Goal: Information Seeking & Learning: Understand process/instructions

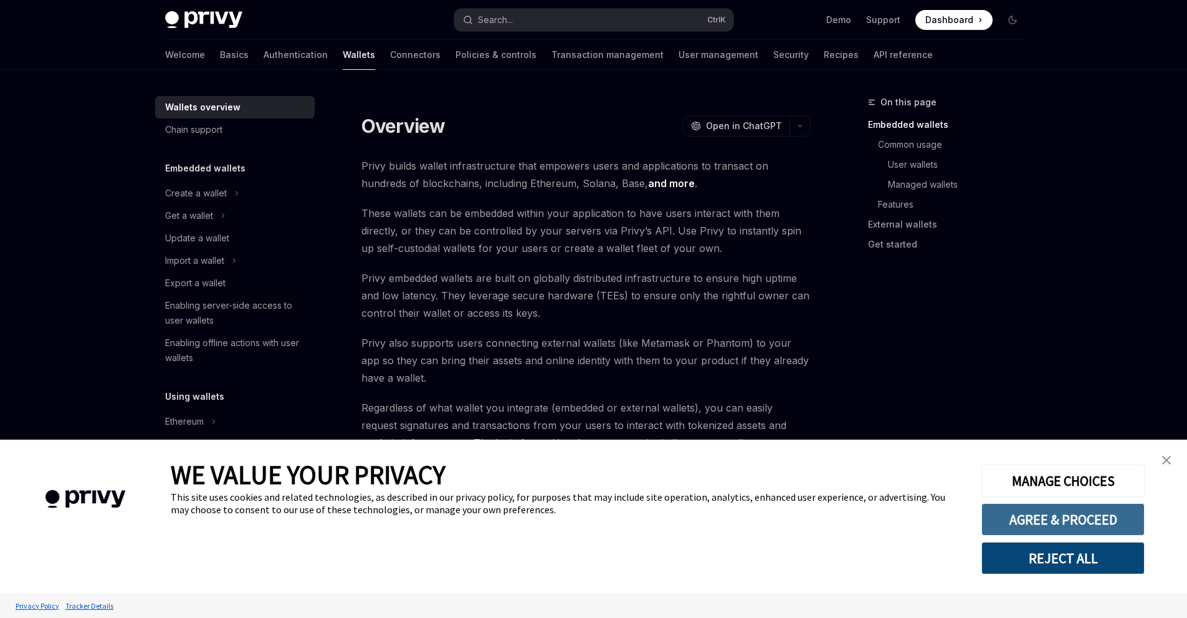
click at [1016, 522] on button "AGREE & PROCEED" at bounding box center [1063, 519] width 163 height 32
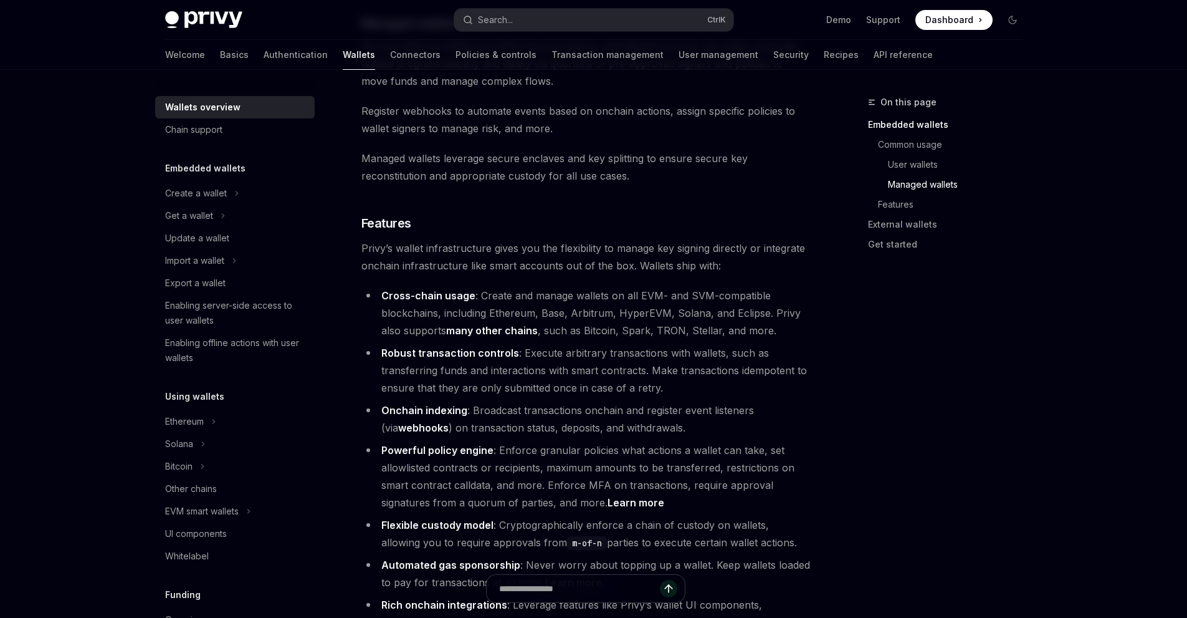
scroll to position [1256, 0]
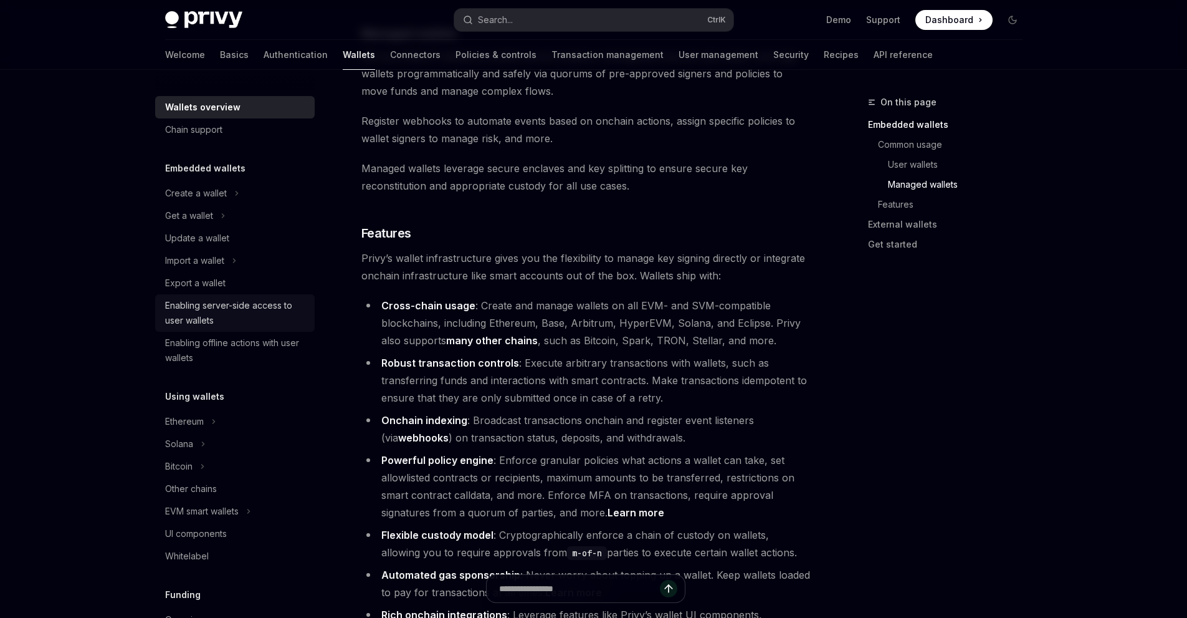
click at [231, 312] on div "Enabling server-side access to user wallets" at bounding box center [236, 313] width 142 height 30
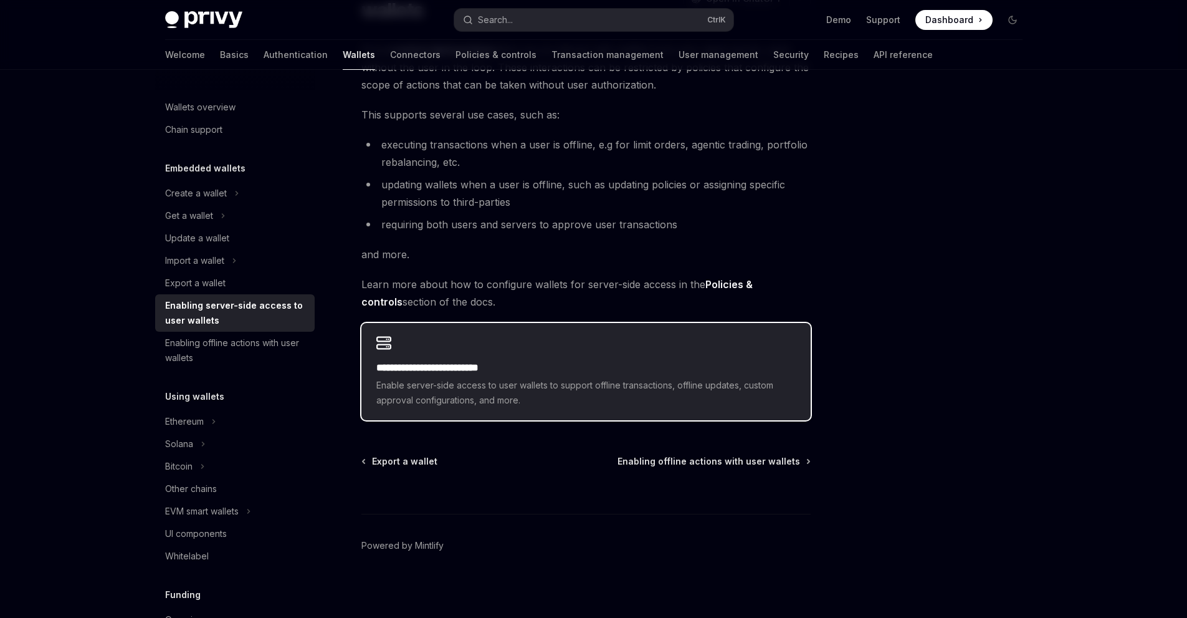
scroll to position [142, 0]
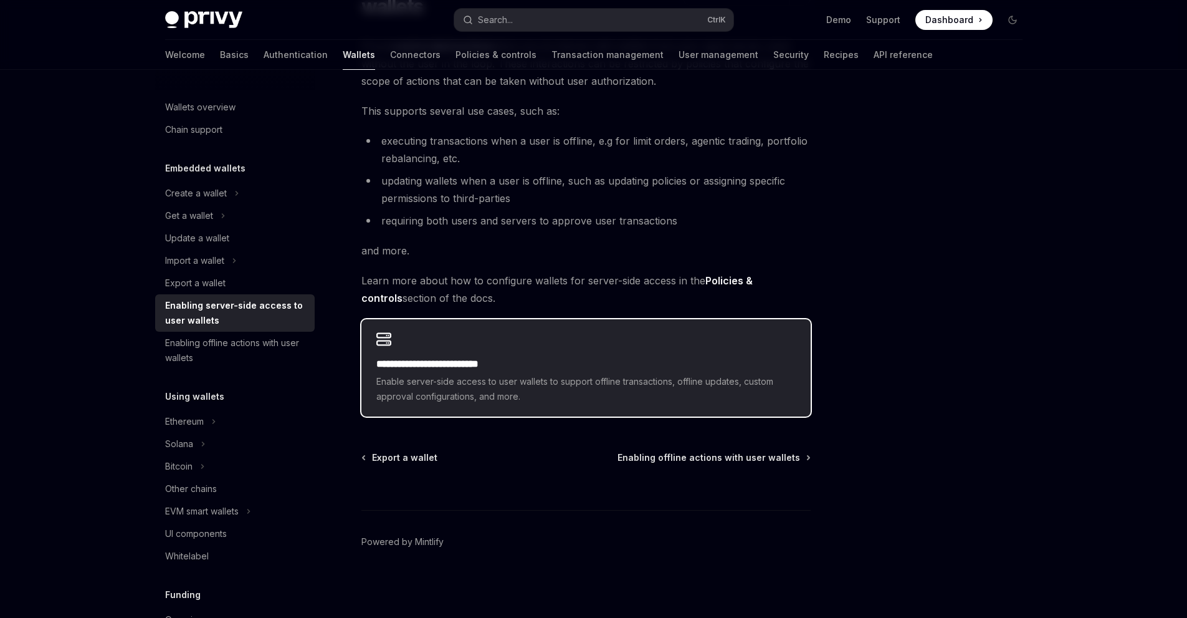
click at [527, 363] on h2 "**********" at bounding box center [585, 363] width 419 height 15
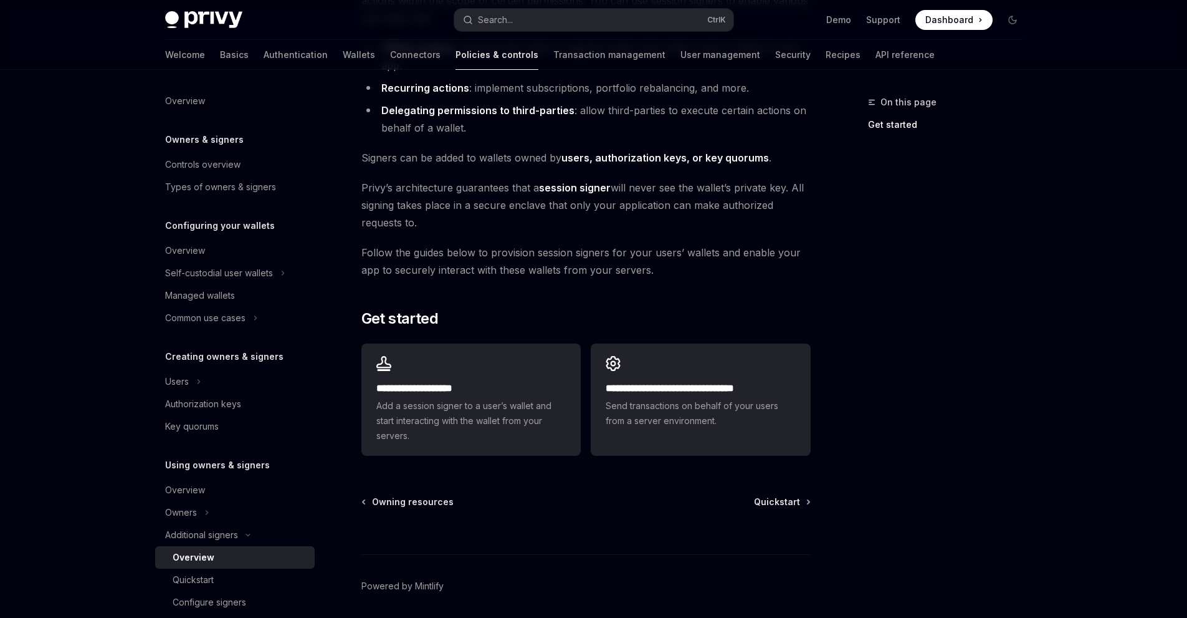
scroll to position [187, 0]
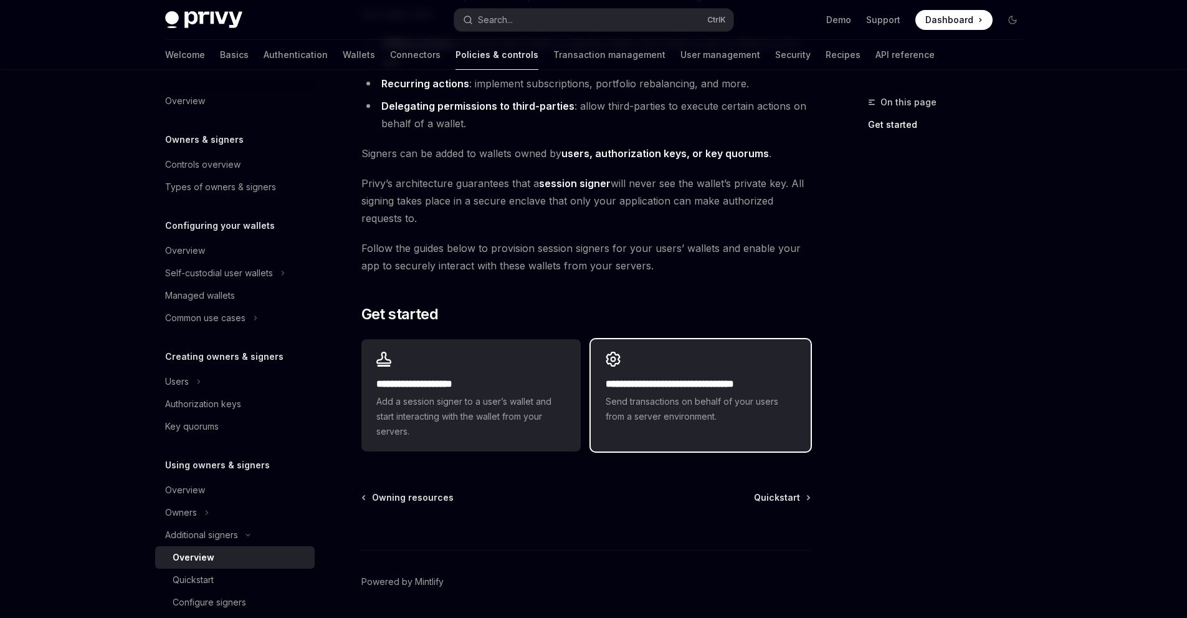
click at [729, 388] on h2 "**********" at bounding box center [700, 383] width 189 height 15
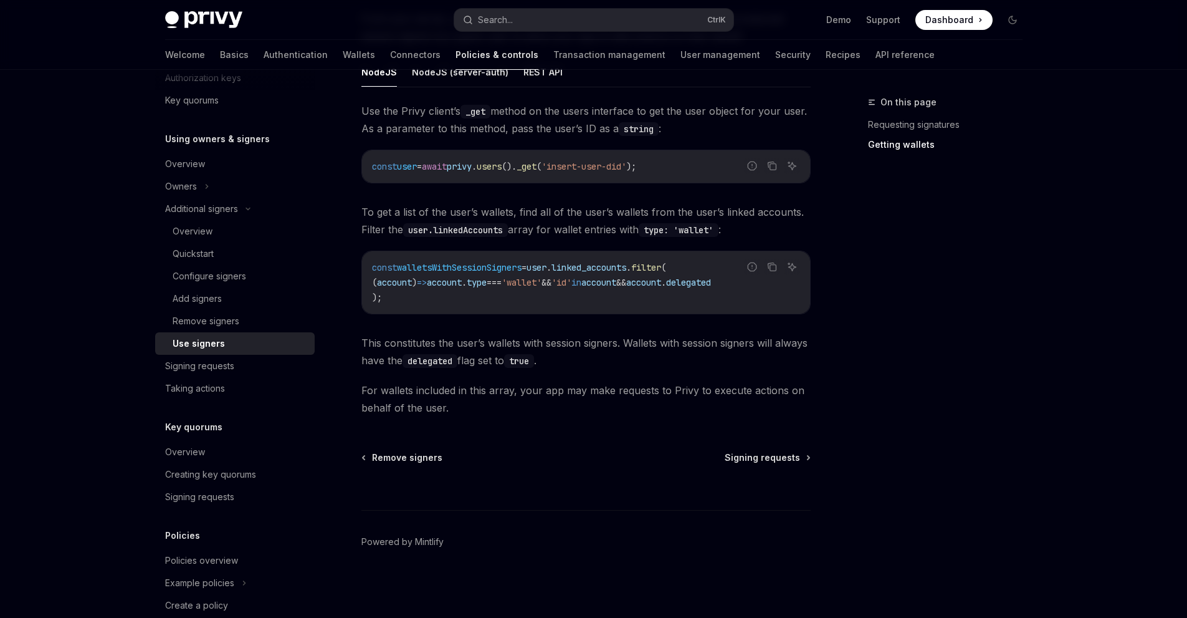
scroll to position [506, 0]
click at [759, 451] on span "Signing requests" at bounding box center [762, 457] width 75 height 12
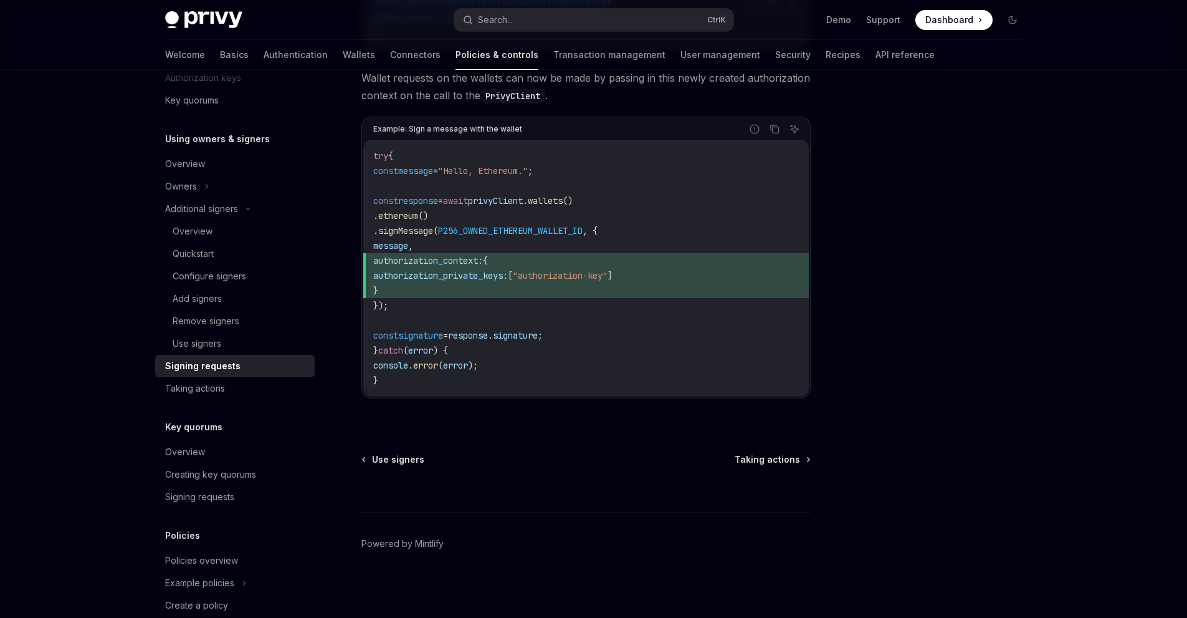
scroll to position [577, 0]
click at [773, 451] on div "Using owners & signers Signing requests OpenAI Open in ChatGPT OpenAI Open in C…" at bounding box center [469, 68] width 688 height 1100
click at [772, 454] on span "Taking actions" at bounding box center [767, 457] width 65 height 12
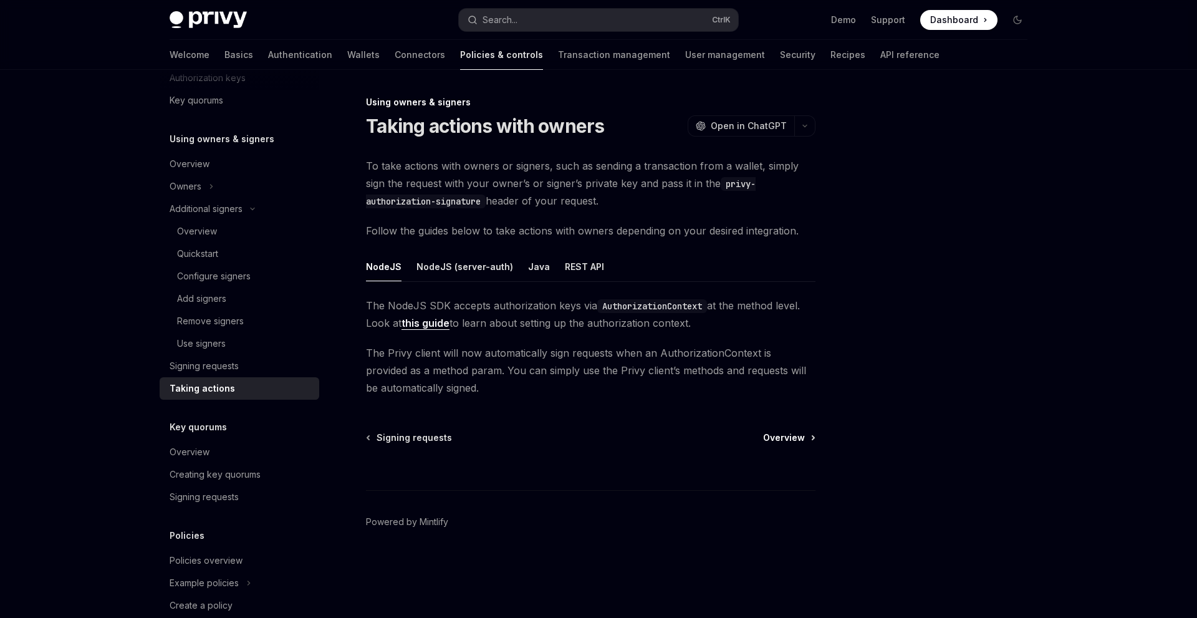
click at [796, 434] on span "Overview" at bounding box center [784, 437] width 42 height 12
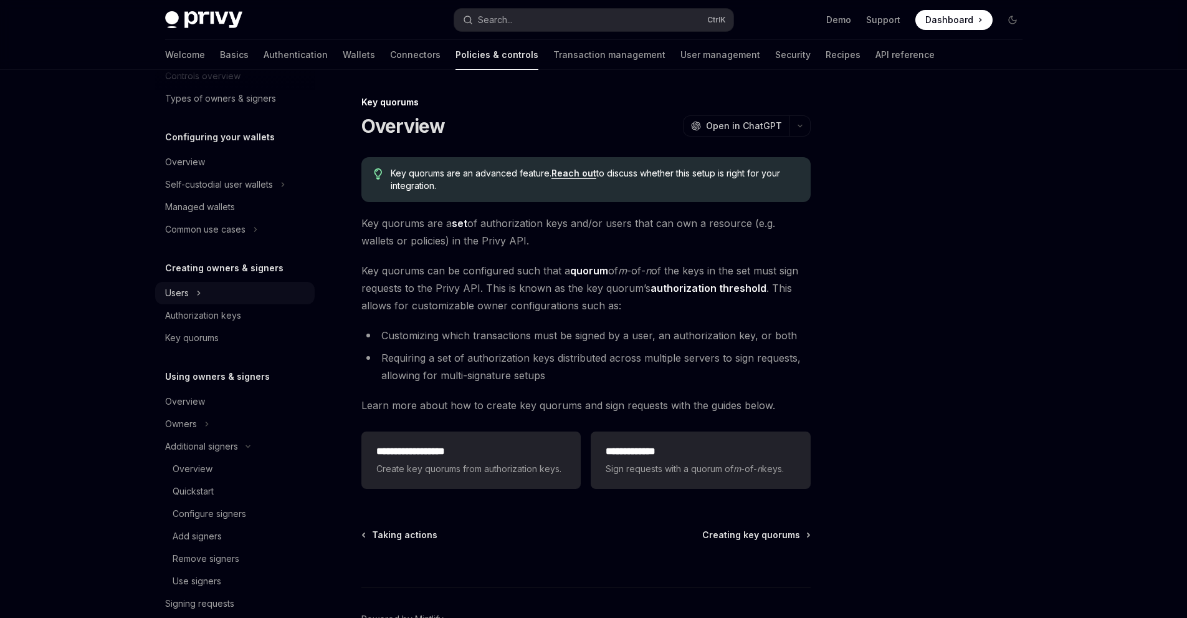
scroll to position [83, 0]
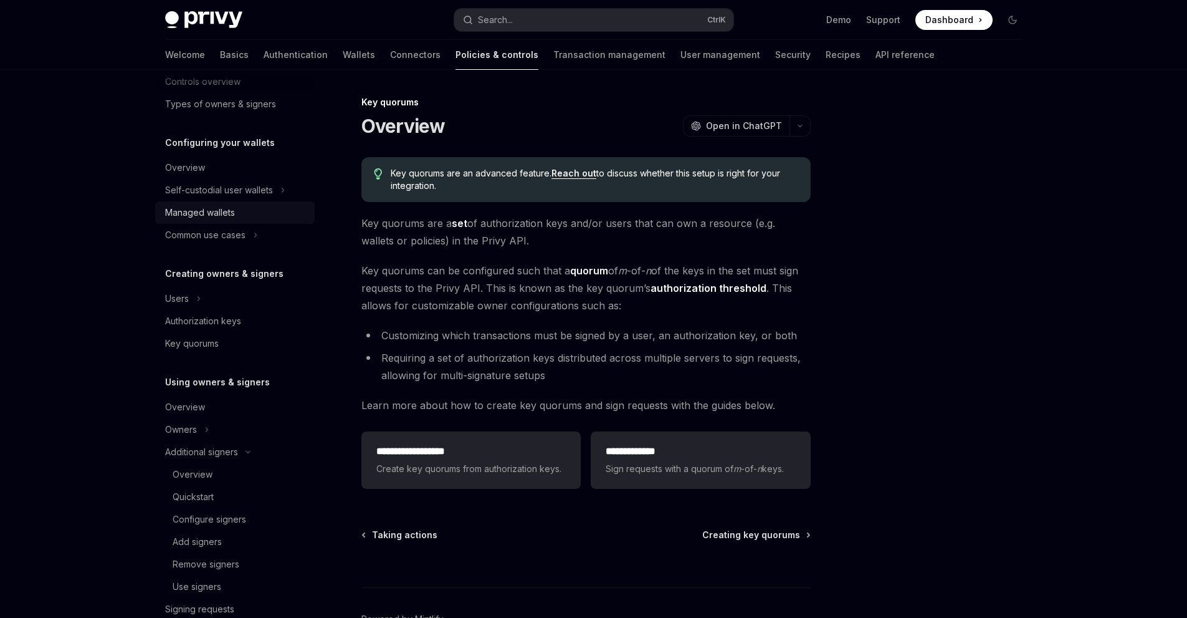
click at [222, 216] on div "Managed wallets" at bounding box center [200, 212] width 70 height 15
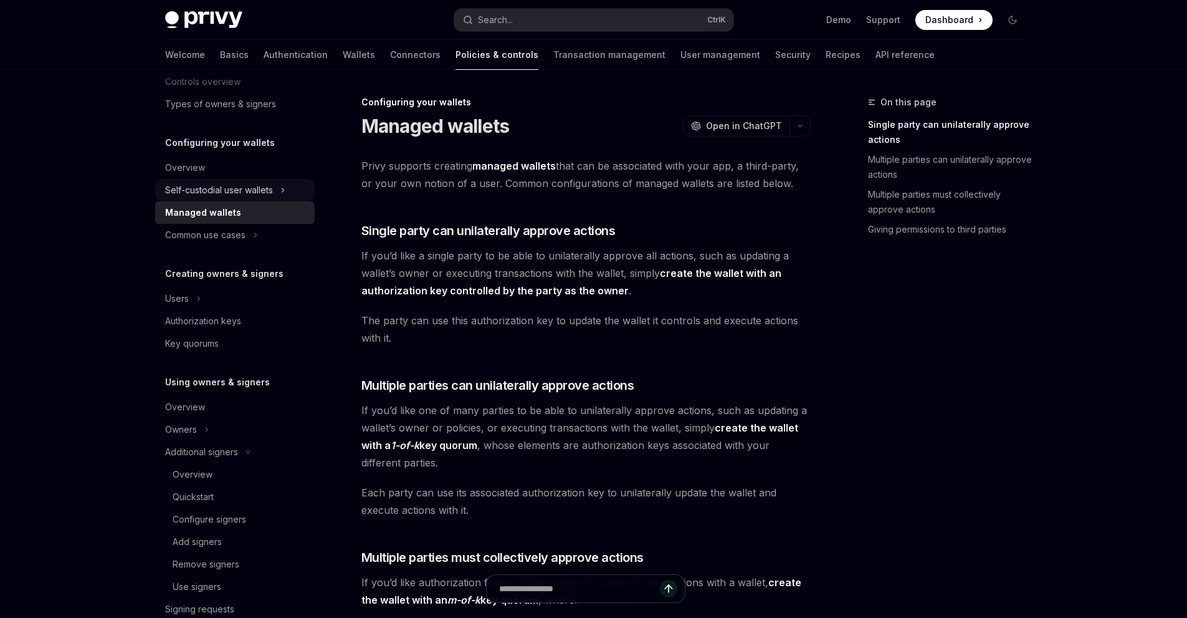
click at [218, 193] on div "Self-custodial user wallets" at bounding box center [219, 190] width 108 height 15
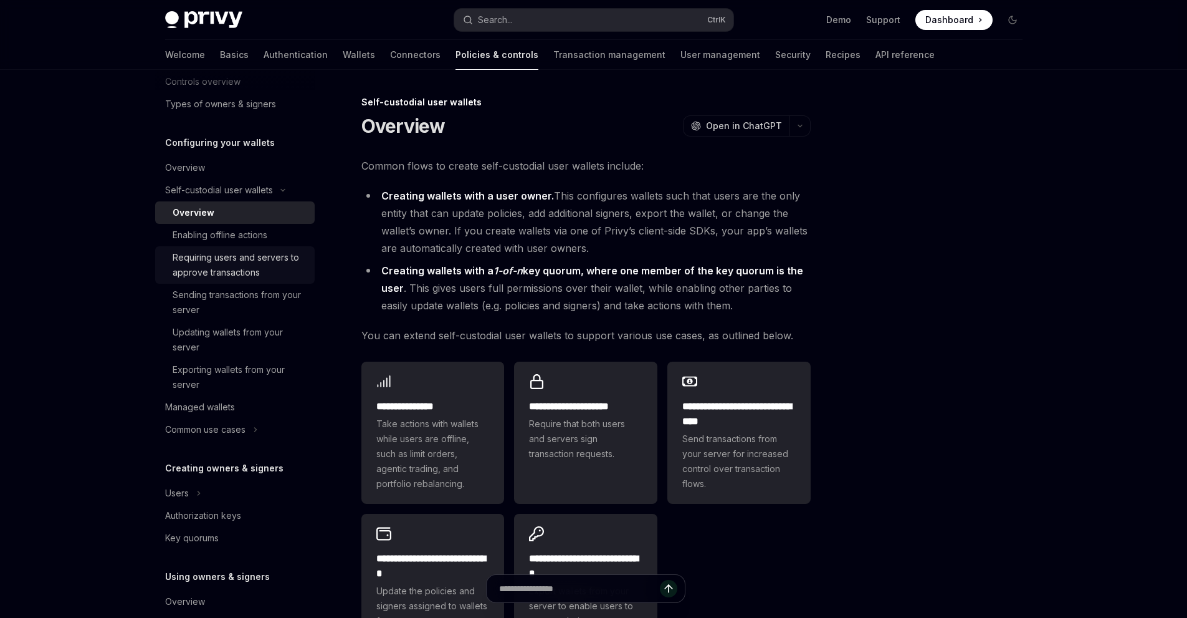
click at [236, 274] on div "Requiring users and servers to approve transactions" at bounding box center [240, 265] width 135 height 30
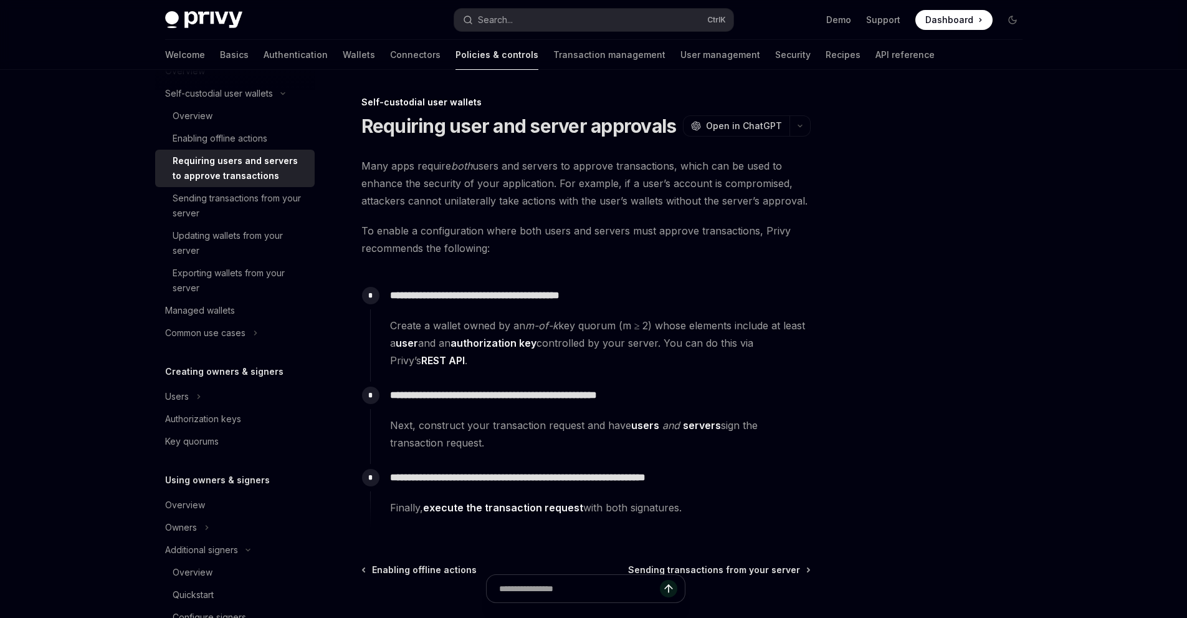
scroll to position [208, 0]
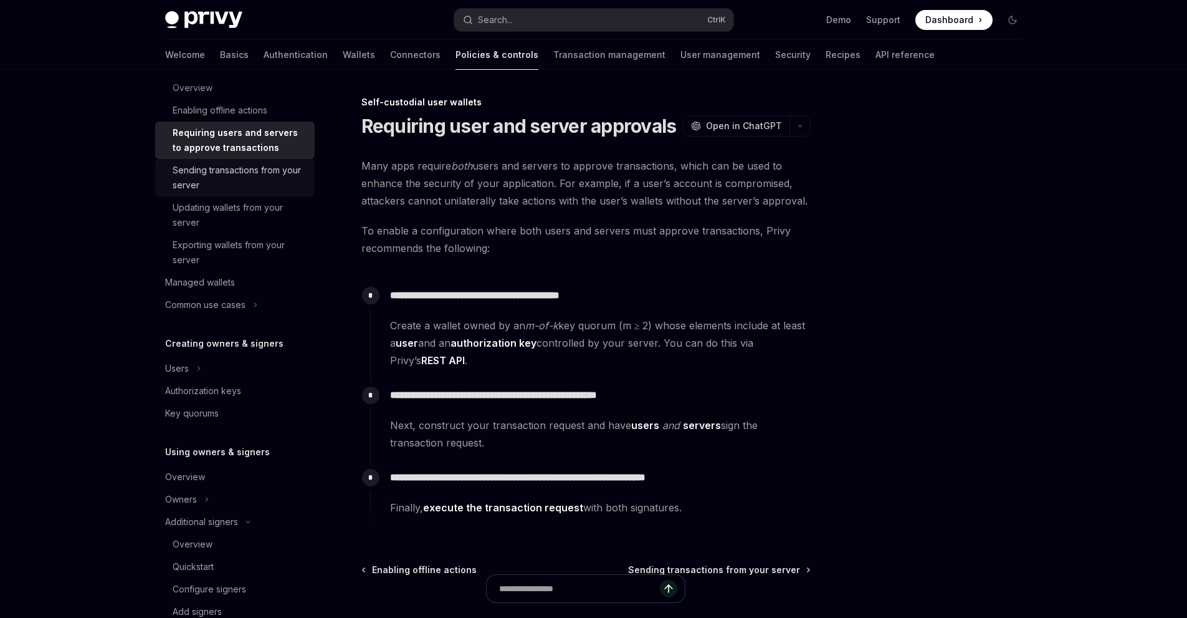
click at [243, 178] on div "Sending transactions from your server" at bounding box center [240, 178] width 135 height 30
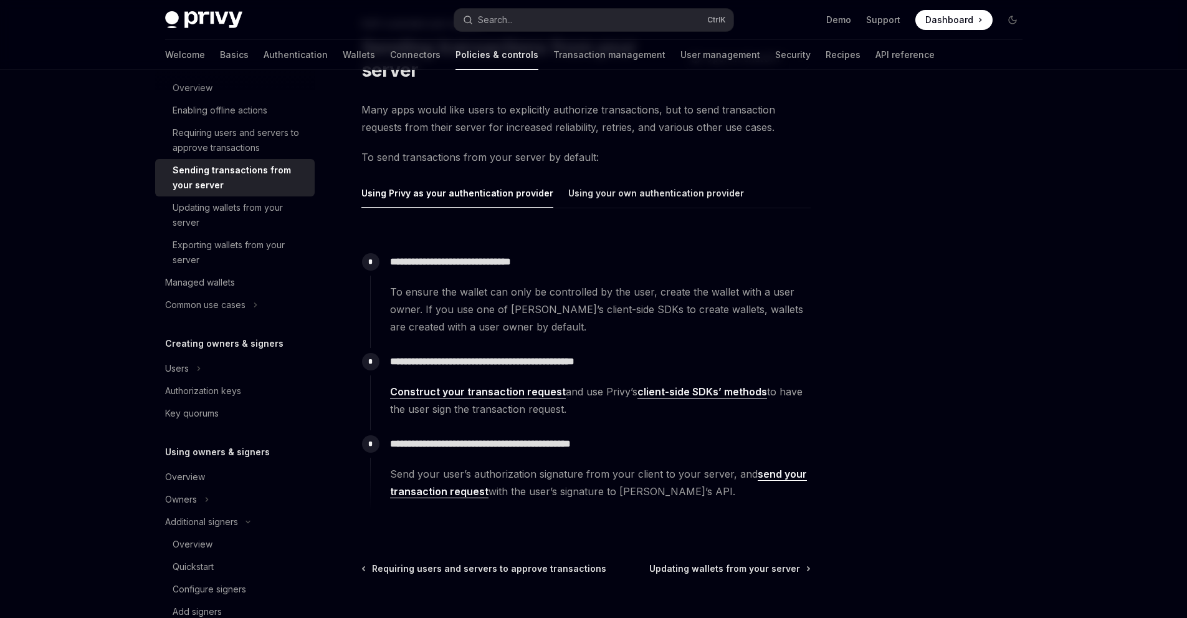
scroll to position [189, 0]
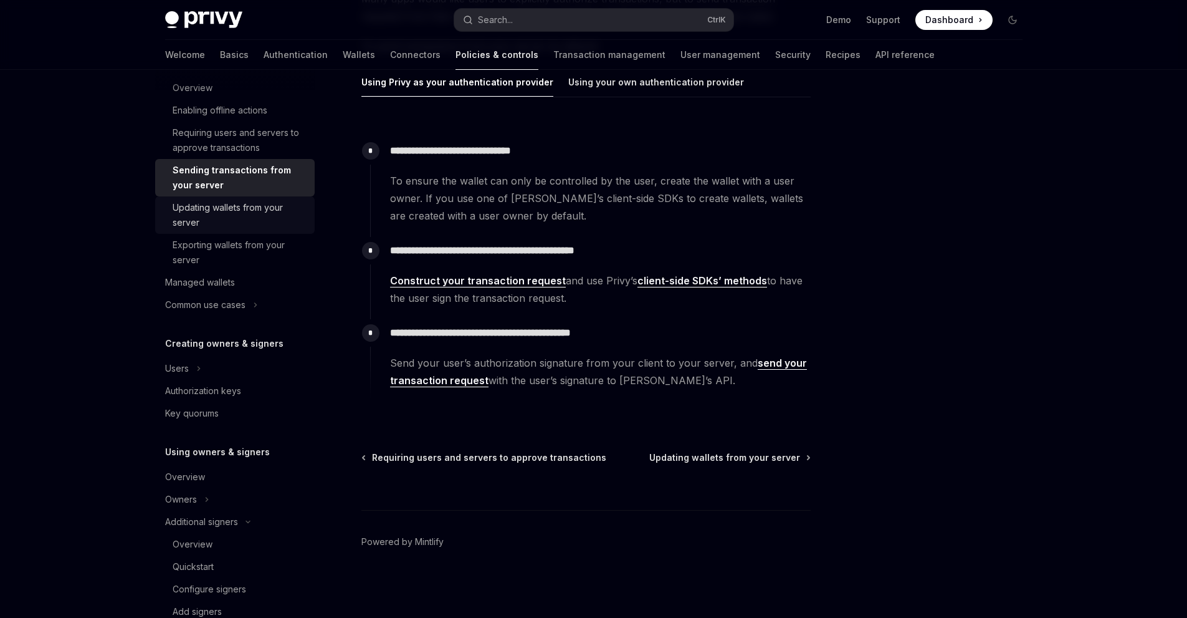
click at [231, 208] on div "Updating wallets from your server" at bounding box center [240, 215] width 135 height 30
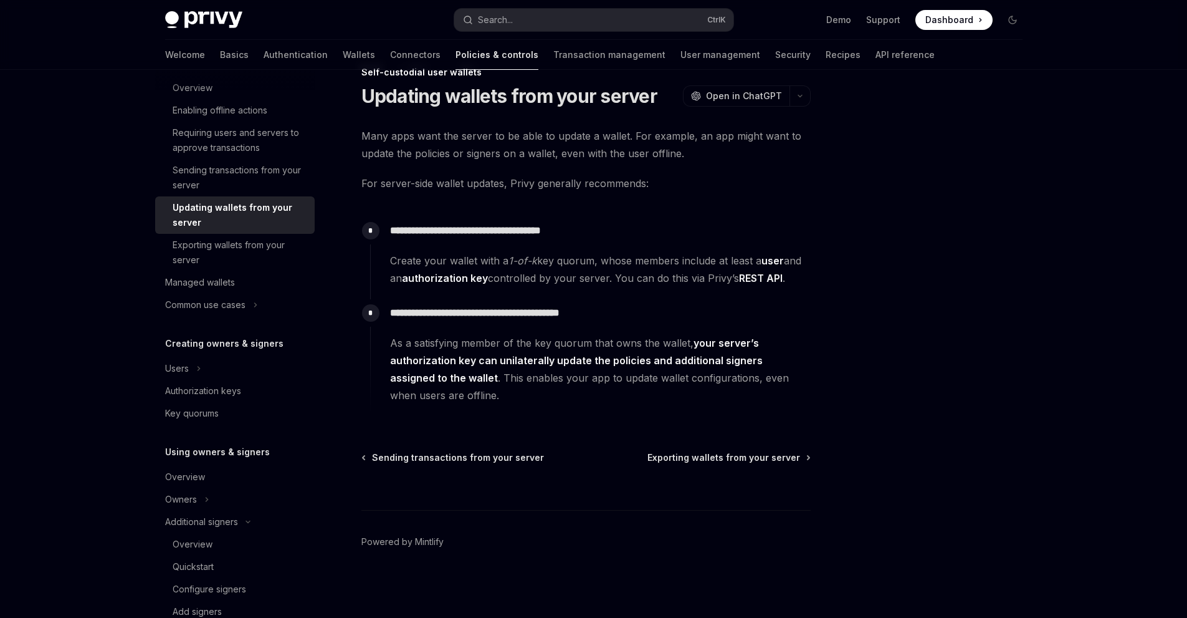
scroll to position [30, 0]
click at [226, 244] on div "Exporting wallets from your server" at bounding box center [240, 252] width 135 height 30
type textarea "*"
